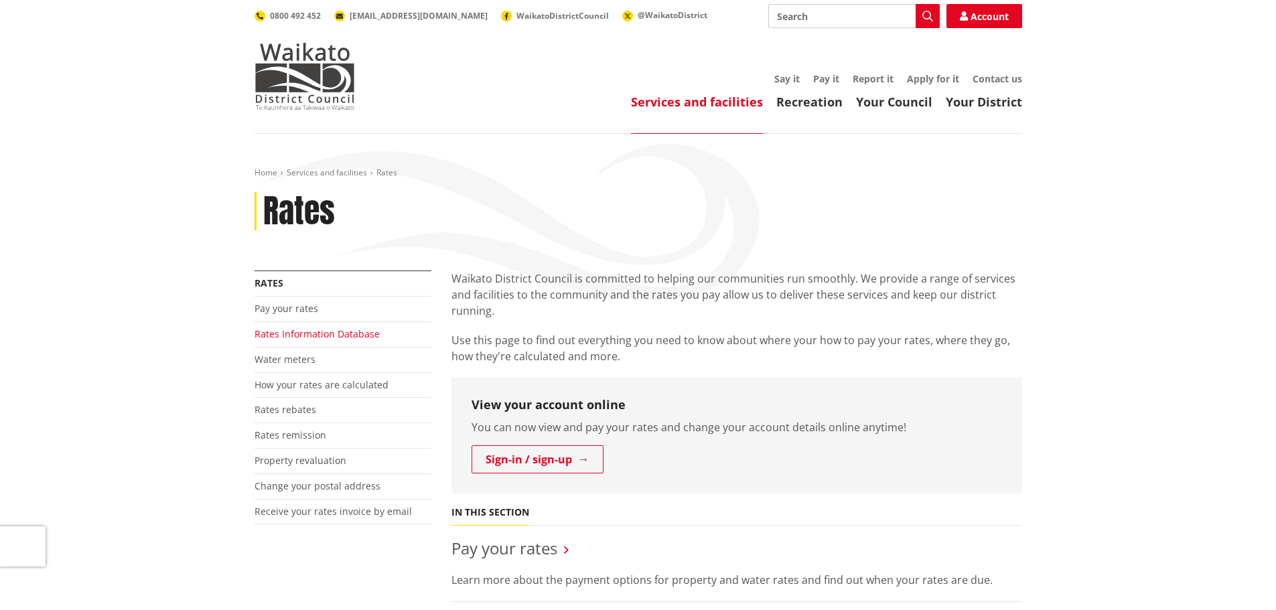
click at [329, 339] on link "Rates Information Database" at bounding box center [317, 334] width 125 height 13
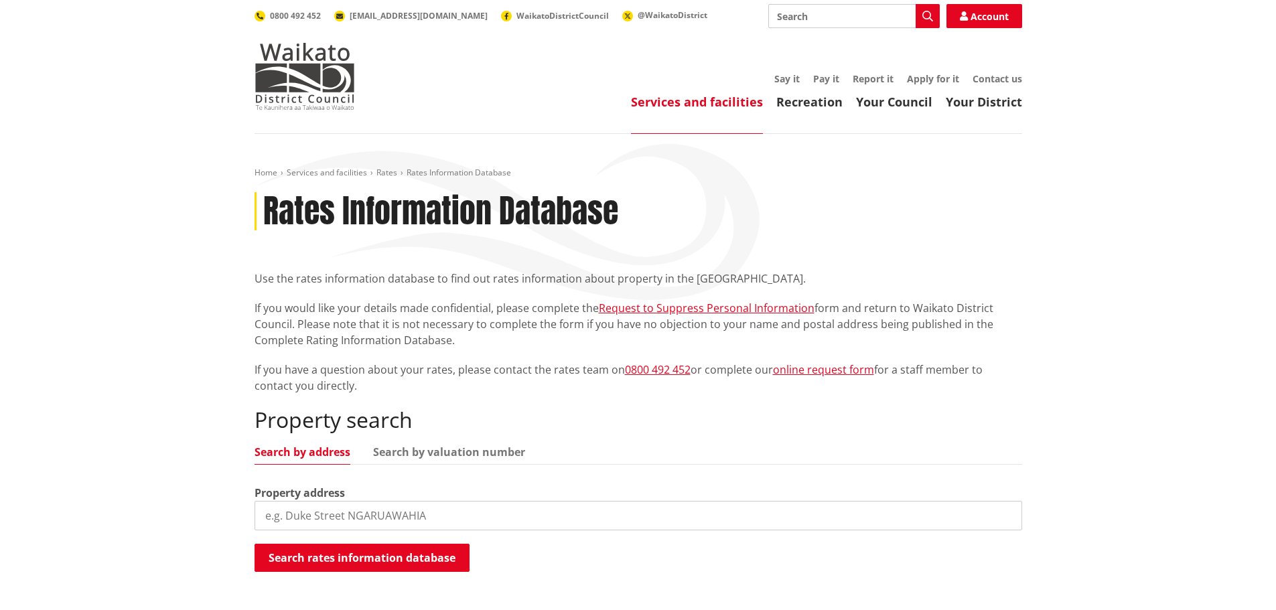
click at [356, 512] on input "search" at bounding box center [639, 515] width 768 height 29
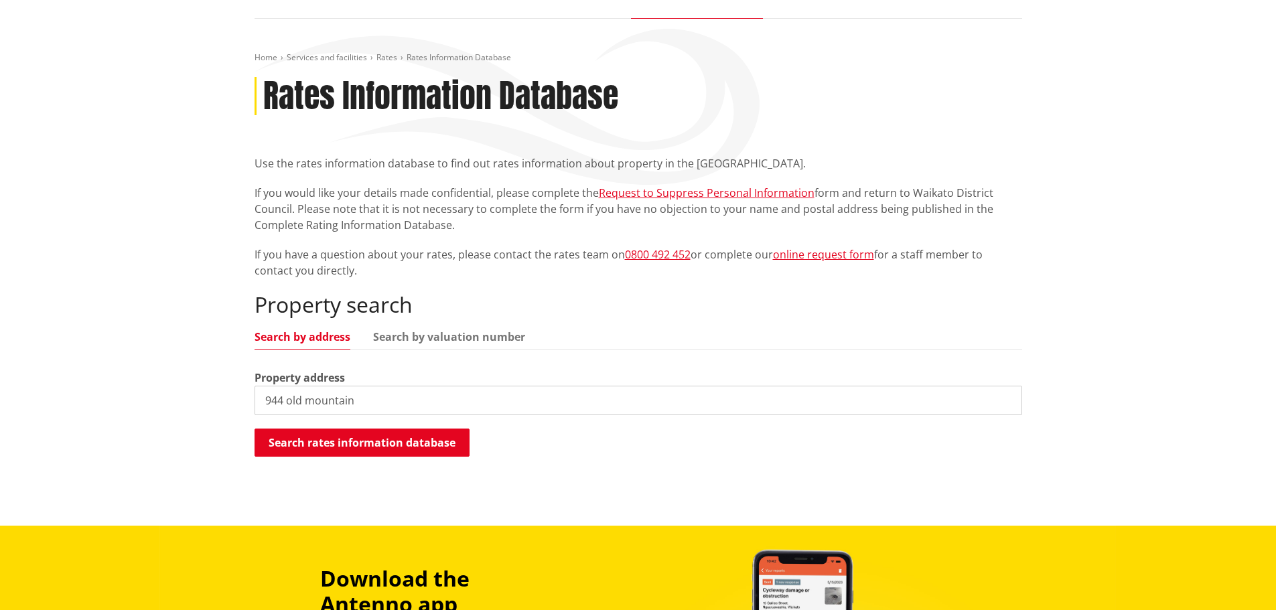
scroll to position [121, 0]
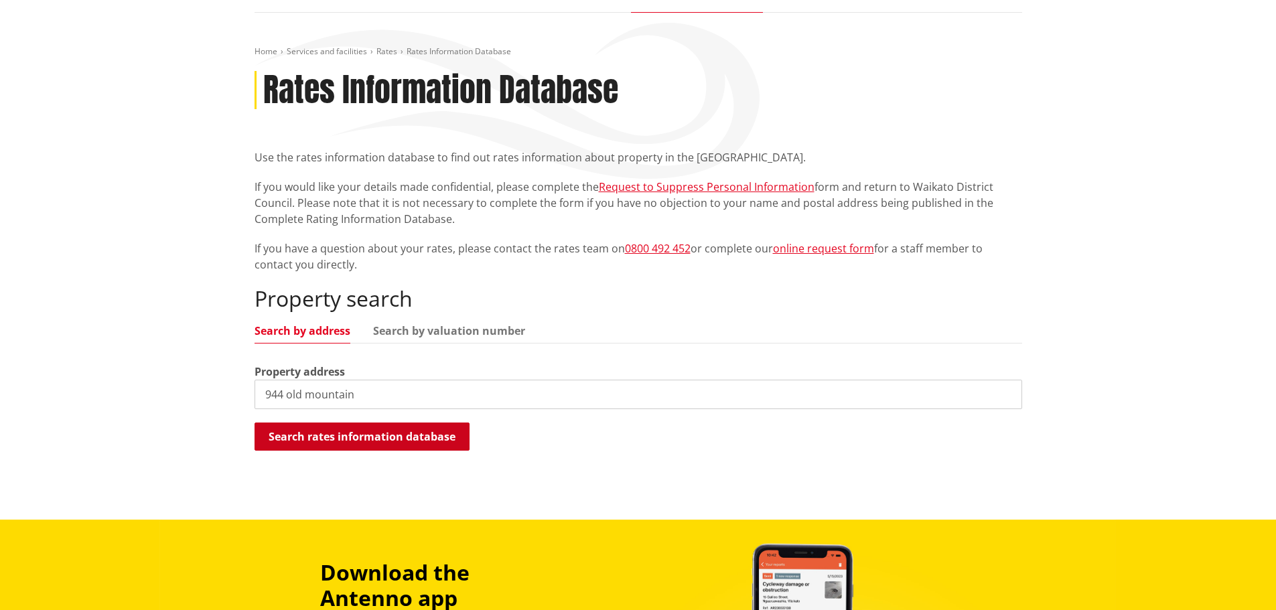
type input "944 old mountain"
click at [447, 428] on button "Search rates information database" at bounding box center [362, 437] width 215 height 28
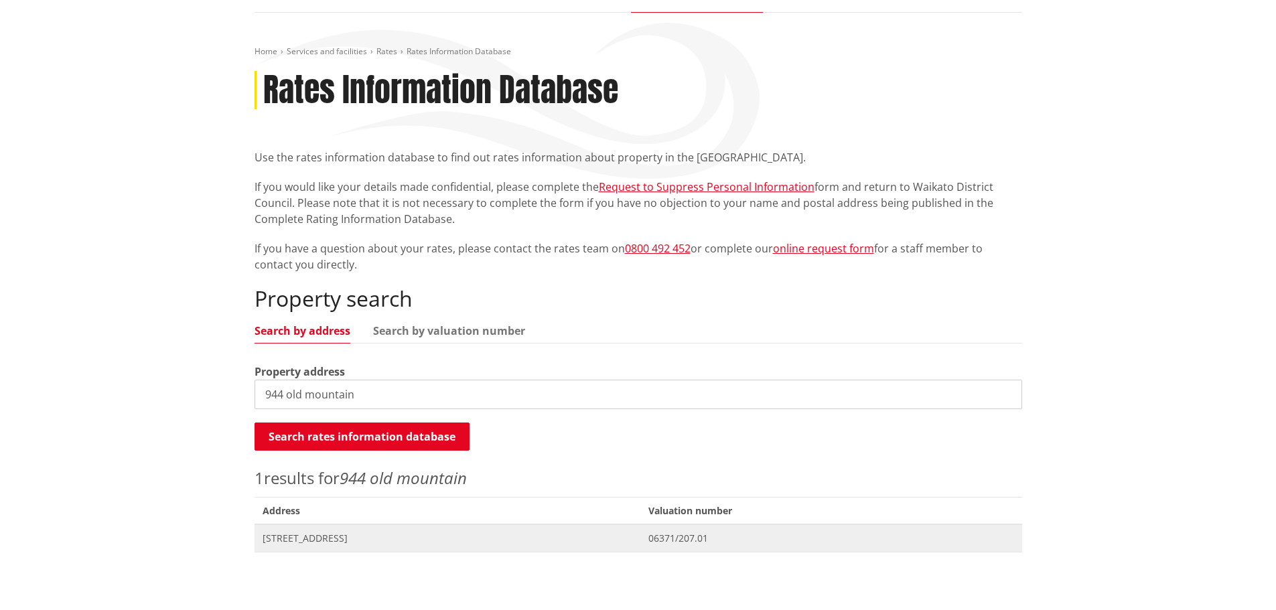
click at [397, 537] on span "[STREET_ADDRESS]" at bounding box center [448, 538] width 371 height 13
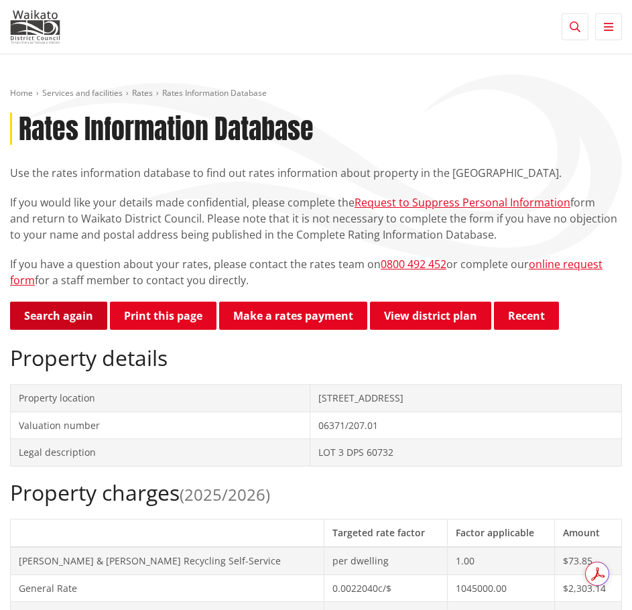
click at [56, 314] on link "Search again" at bounding box center [58, 316] width 97 height 28
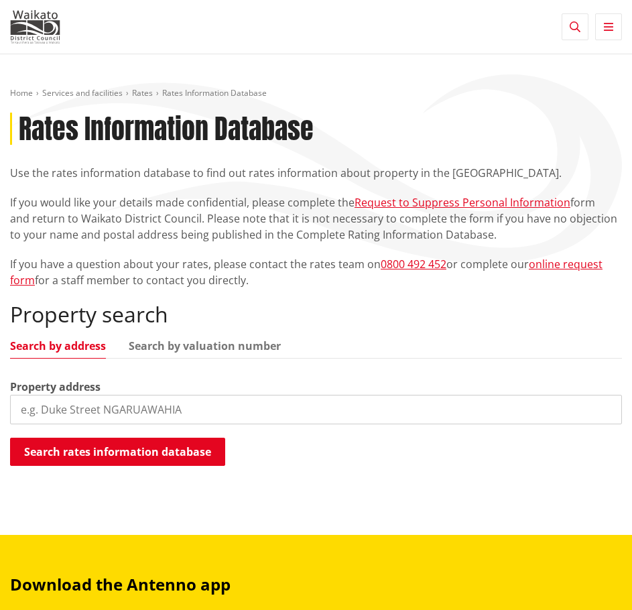
click at [67, 401] on input "search" at bounding box center [316, 409] width 612 height 29
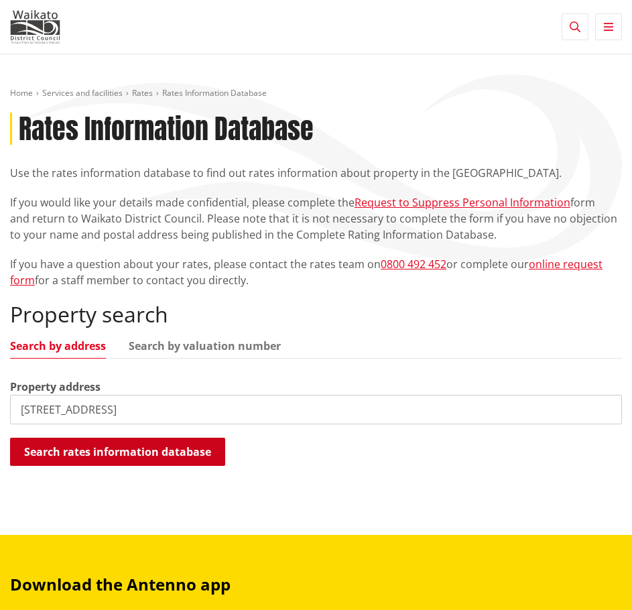
type input "13 tutchen avenue"
click at [71, 454] on button "Search rates information database" at bounding box center [117, 452] width 215 height 28
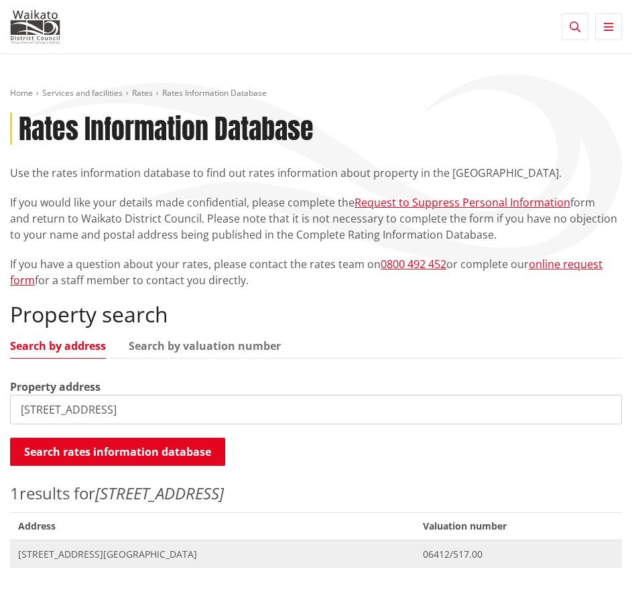
click at [82, 546] on span "Address 13 Tutchen Avenue RAGLAN" at bounding box center [212, 553] width 405 height 27
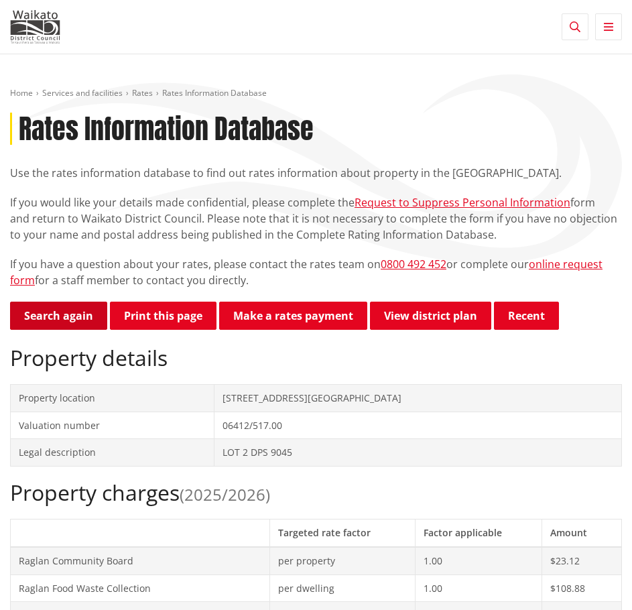
click at [64, 313] on link "Search again" at bounding box center [58, 316] width 97 height 28
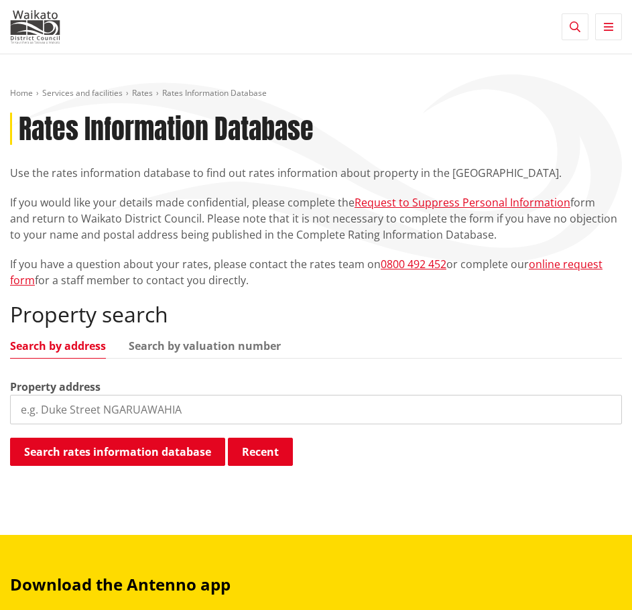
click at [46, 409] on input "search" at bounding box center [316, 409] width 612 height 29
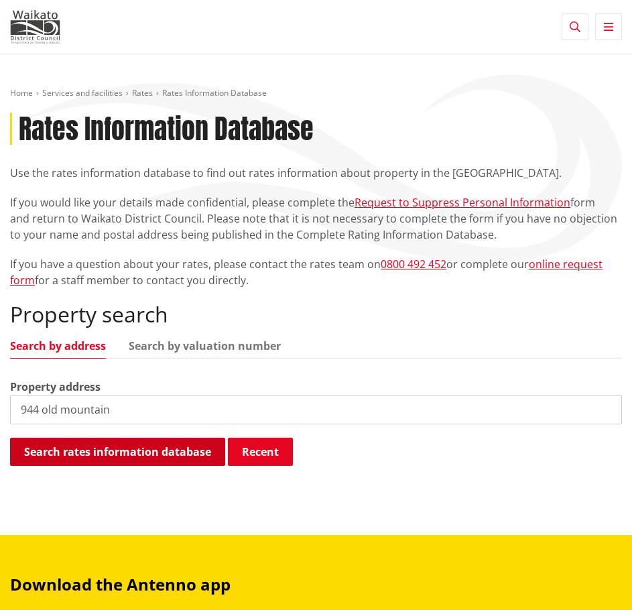
type input "944 old mountain"
click at [103, 453] on button "Search rates information database" at bounding box center [117, 452] width 215 height 28
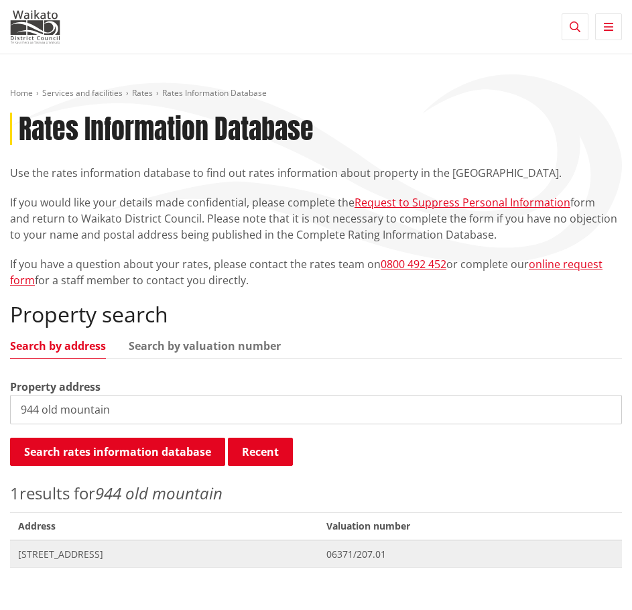
click at [88, 552] on span "944 Old Mountain Road WAITETUNA" at bounding box center [164, 553] width 292 height 13
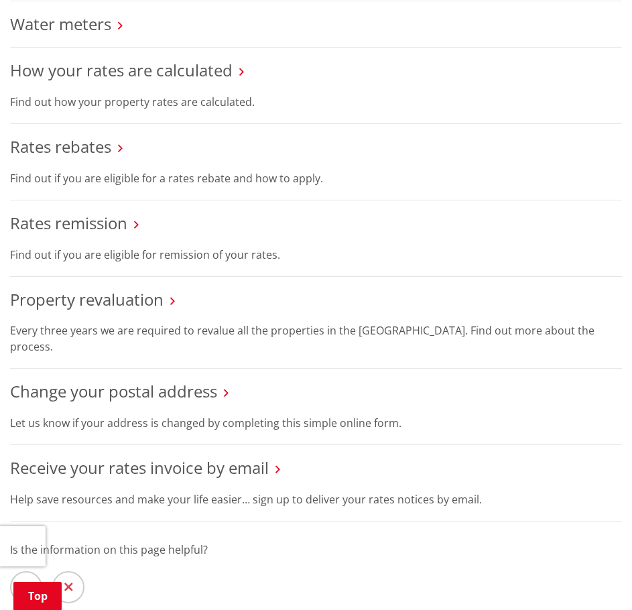
scroll to position [394, 0]
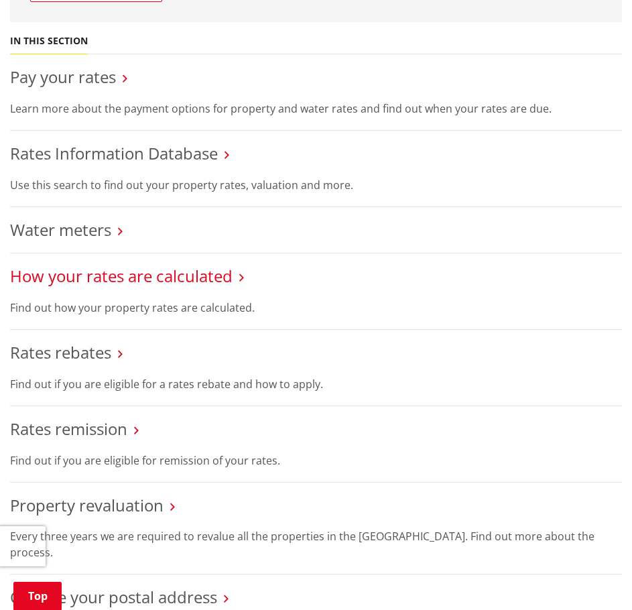
click at [98, 272] on link "How your rates are calculated" at bounding box center [121, 276] width 222 height 22
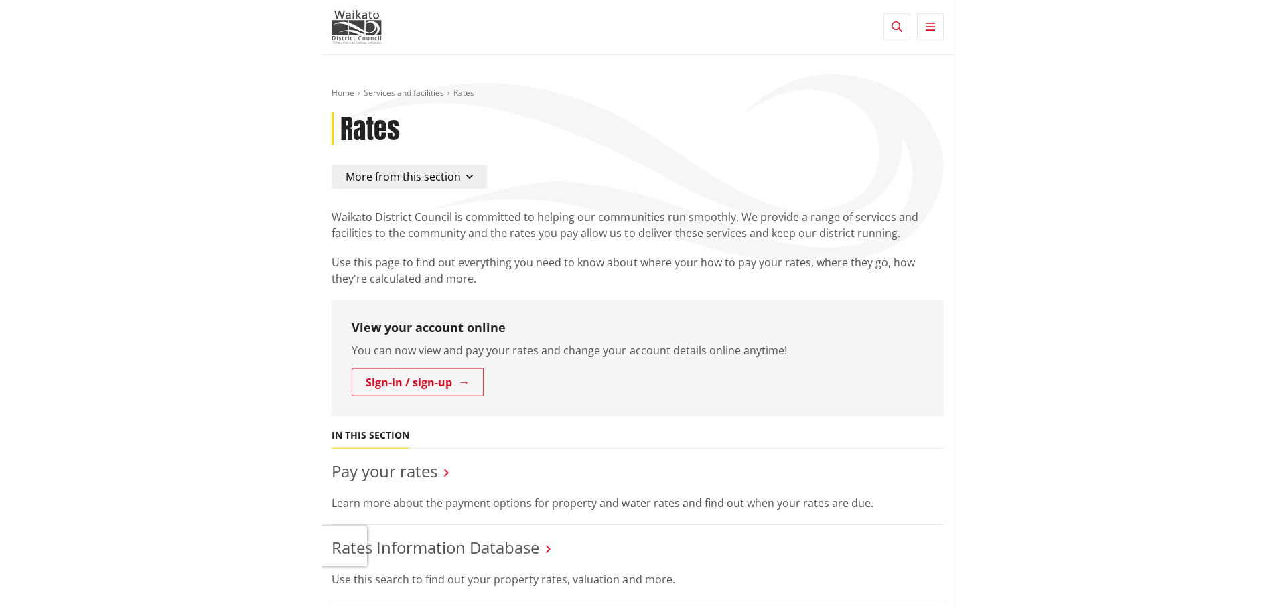
scroll to position [394, 0]
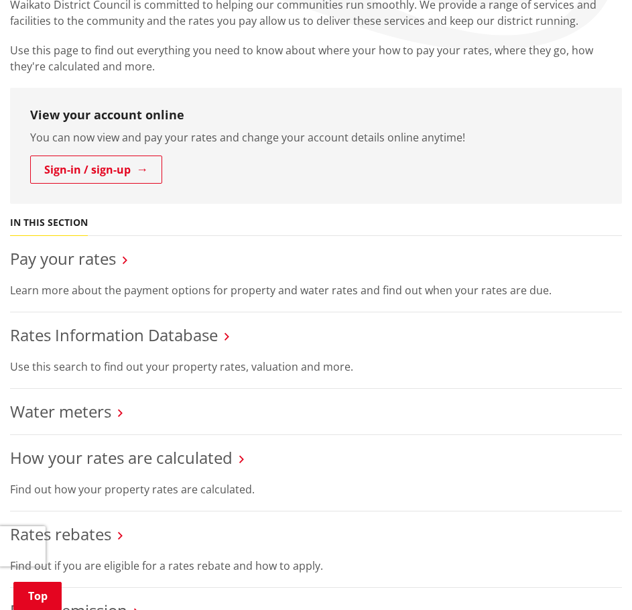
scroll to position [220, 0]
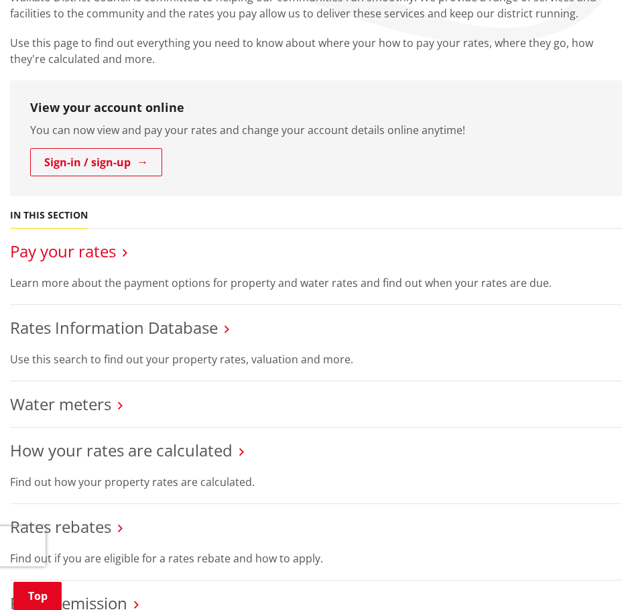
click at [116, 256] on link "Pay your rates" at bounding box center [63, 251] width 106 height 22
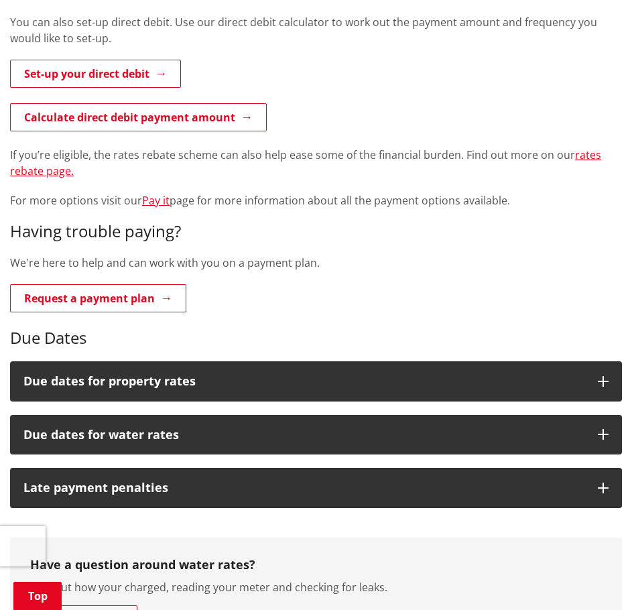
scroll to position [324, 0]
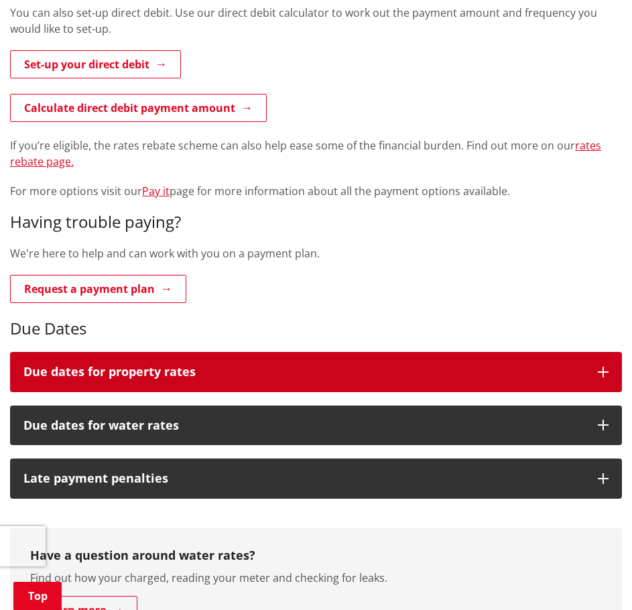
click at [612, 368] on button "Due dates for property rates" at bounding box center [316, 372] width 612 height 40
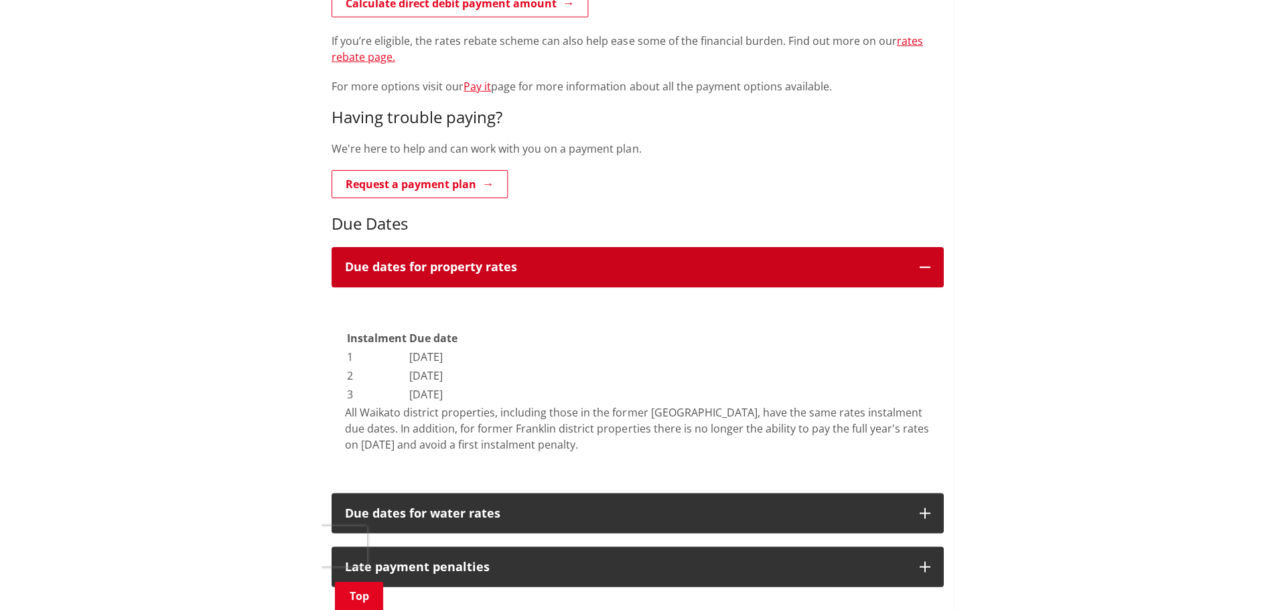
scroll to position [438, 0]
